Goal: Task Accomplishment & Management: Manage account settings

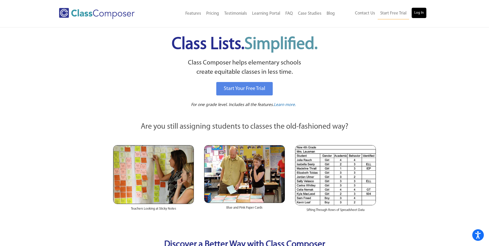
click at [411, 8] on ul "Contact Us Start Free Trial Log In" at bounding box center [389, 14] width 74 height 12
click at [412, 8] on link "Log In" at bounding box center [418, 13] width 15 height 10
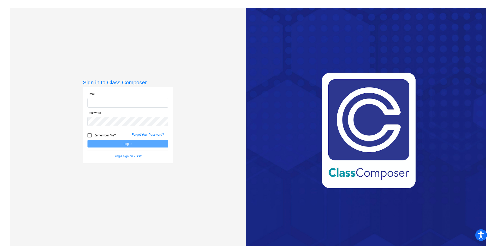
type input "franksh@rcschools.net"
click at [109, 143] on button "Log In" at bounding box center [128, 143] width 81 height 7
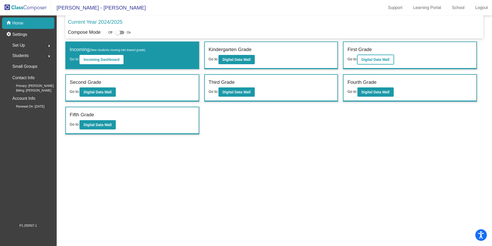
click at [370, 57] on button "Digital Data Wall" at bounding box center [376, 59] width 36 height 9
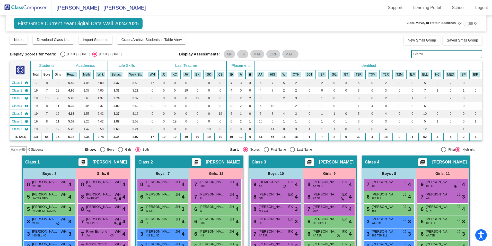
click at [28, 7] on img at bounding box center [26, 7] width 52 height 15
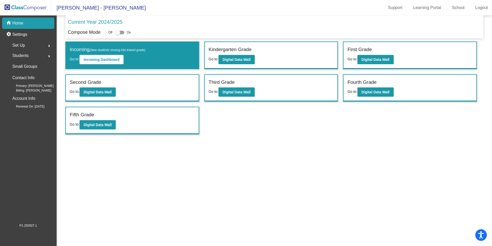
click at [119, 32] on div at bounding box center [117, 32] width 5 height 5
click at [118, 34] on input "checkbox" at bounding box center [117, 34] width 0 height 0
checkbox input "true"
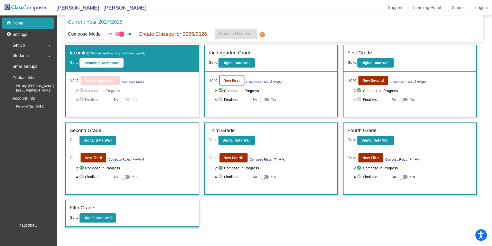
click at [222, 80] on button "New First" at bounding box center [232, 80] width 24 height 9
click at [121, 33] on div at bounding box center [121, 33] width 5 height 5
click at [118, 36] on input "checkbox" at bounding box center [117, 36] width 0 height 0
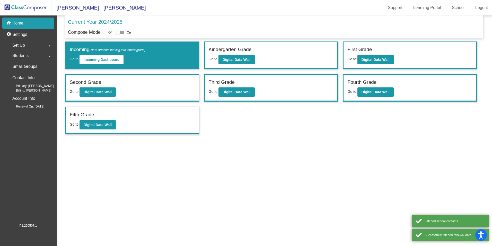
click at [116, 31] on div at bounding box center [117, 32] width 5 height 5
click at [117, 34] on input "checkbox" at bounding box center [117, 34] width 0 height 0
checkbox input "true"
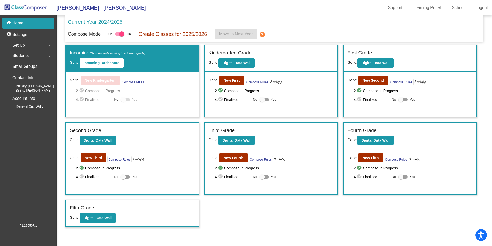
click at [261, 100] on div at bounding box center [262, 99] width 5 height 5
click at [262, 101] on input "Yes" at bounding box center [262, 101] width 0 height 0
checkbox input "true"
click at [226, 83] on button "New First" at bounding box center [232, 80] width 24 height 9
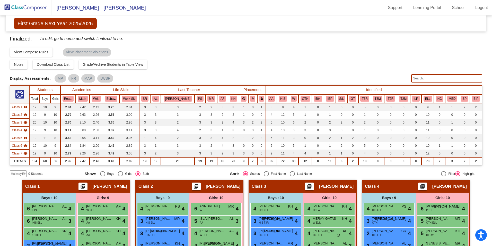
click at [21, 5] on img at bounding box center [26, 7] width 52 height 15
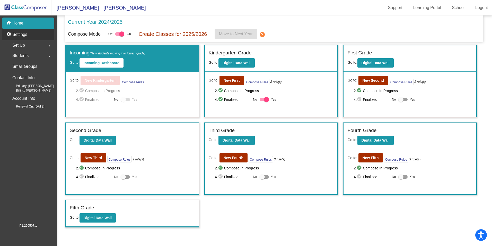
click at [29, 32] on div "settings Settings" at bounding box center [28, 34] width 52 height 11
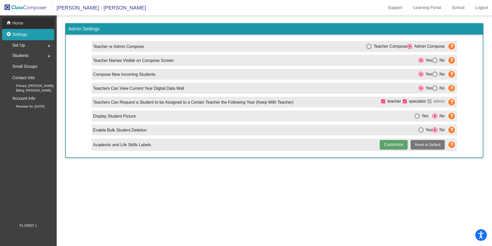
click at [19, 24] on p "Home" at bounding box center [17, 23] width 11 height 6
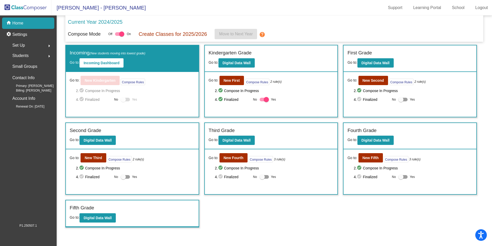
click at [17, 45] on span "Set Up" at bounding box center [18, 45] width 13 height 7
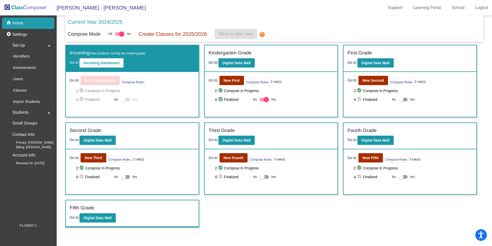
click at [27, 109] on span "Students" at bounding box center [20, 112] width 16 height 7
click at [16, 21] on p "Home" at bounding box center [17, 23] width 11 height 6
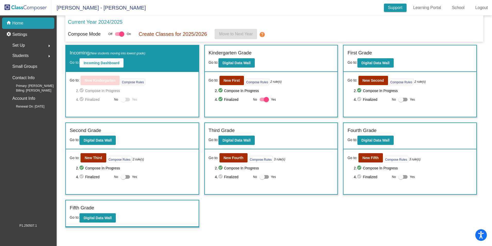
click at [388, 8] on link "Support" at bounding box center [395, 8] width 23 height 8
click at [424, 7] on link "Learning Portal" at bounding box center [428, 8] width 36 height 8
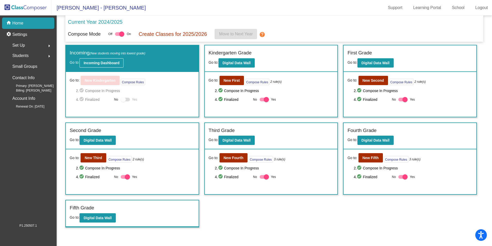
click at [104, 61] on b "Incoming Dashboard" at bounding box center [102, 63] width 36 height 4
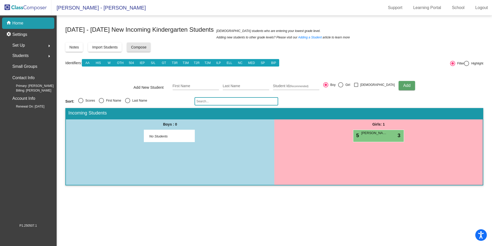
click at [141, 47] on span "Compose" at bounding box center [138, 47] width 15 height 4
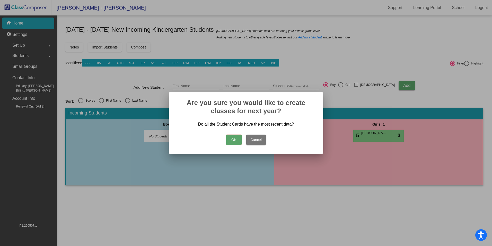
click at [235, 138] on button "OK" at bounding box center [233, 139] width 15 height 10
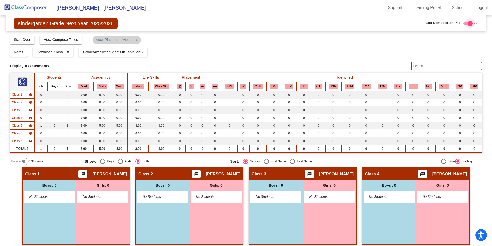
click at [465, 22] on div at bounding box center [468, 24] width 9 height 4
checkbox input "false"
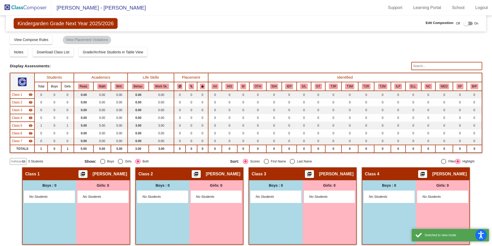
click at [26, 10] on img at bounding box center [26, 7] width 52 height 15
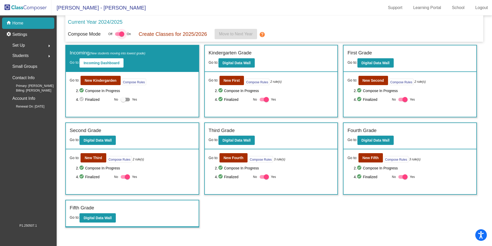
click at [122, 35] on div at bounding box center [121, 33] width 5 height 5
click at [118, 36] on input "checkbox" at bounding box center [117, 36] width 0 height 0
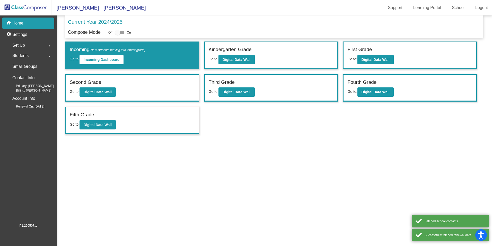
click at [122, 35] on label at bounding box center [119, 32] width 9 height 6
click at [118, 35] on input "checkbox" at bounding box center [117, 34] width 0 height 0
checkbox input "true"
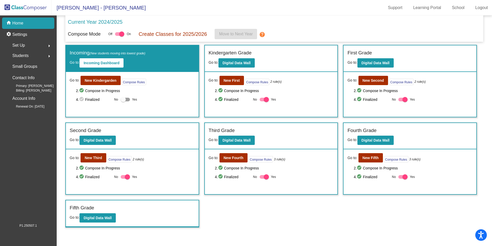
drag, startPoint x: 189, startPoint y: 19, endPoint x: 44, endPoint y: 0, distance: 146.8
click at [188, 19] on div "Current Year 2024/2025" at bounding box center [274, 23] width 413 height 11
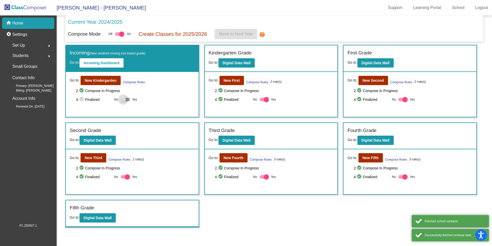
click at [124, 100] on div at bounding box center [123, 99] width 5 height 5
click at [123, 101] on input "Yes" at bounding box center [123, 101] width 0 height 0
checkbox input "true"
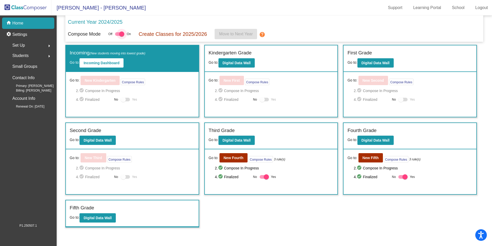
click at [123, 34] on div at bounding box center [121, 33] width 5 height 5
click at [118, 36] on input "checkbox" at bounding box center [117, 36] width 0 height 0
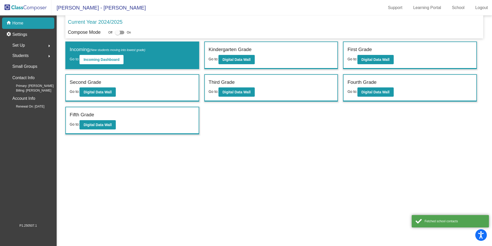
click at [118, 32] on div at bounding box center [117, 32] width 5 height 5
click at [118, 34] on input "checkbox" at bounding box center [117, 34] width 0 height 0
checkbox input "true"
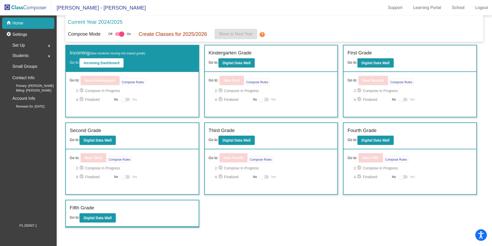
click at [260, 36] on mat-icon "help" at bounding box center [262, 34] width 6 height 6
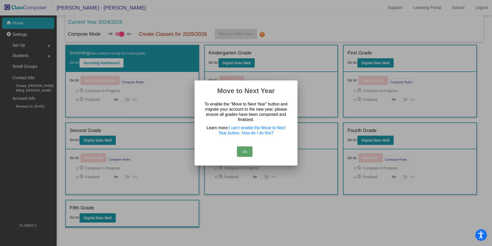
click at [247, 152] on button "Ok" at bounding box center [244, 151] width 15 height 10
